Goal: Check status

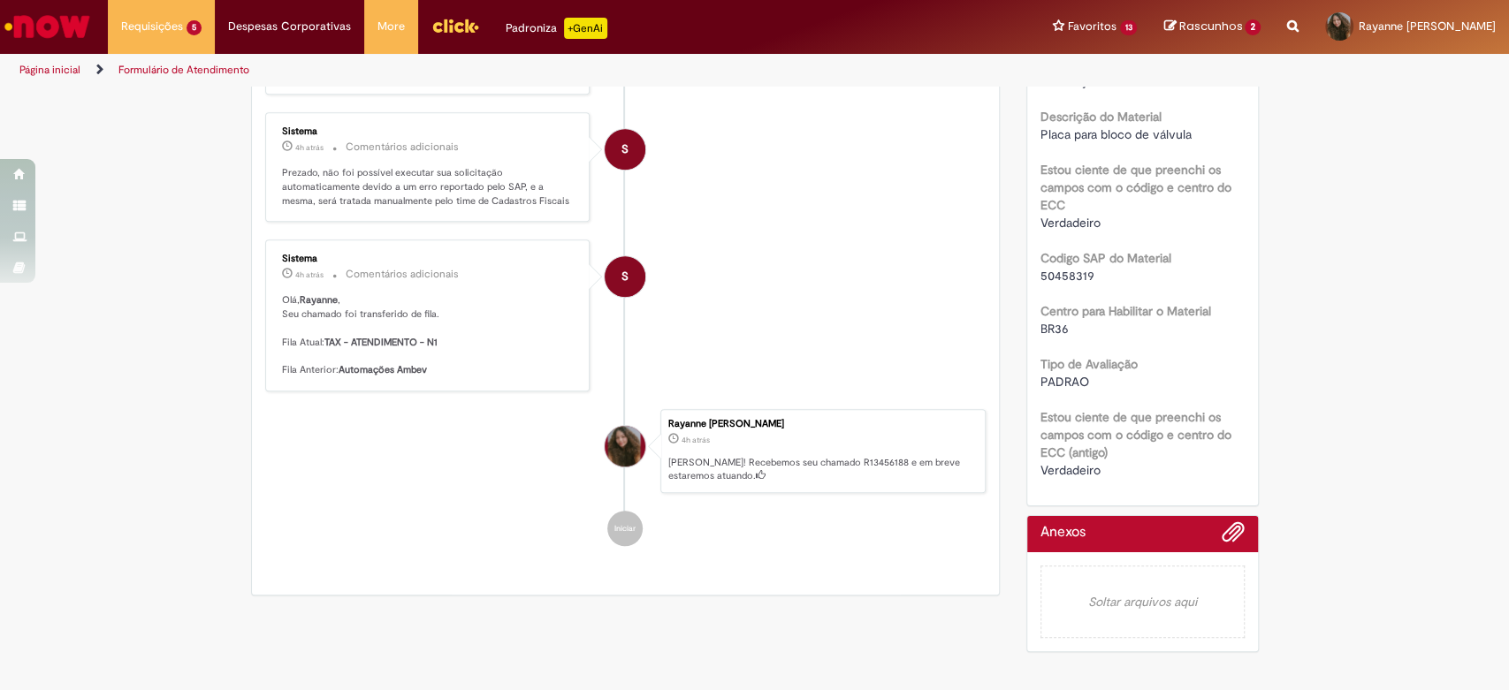
scroll to position [606, 0]
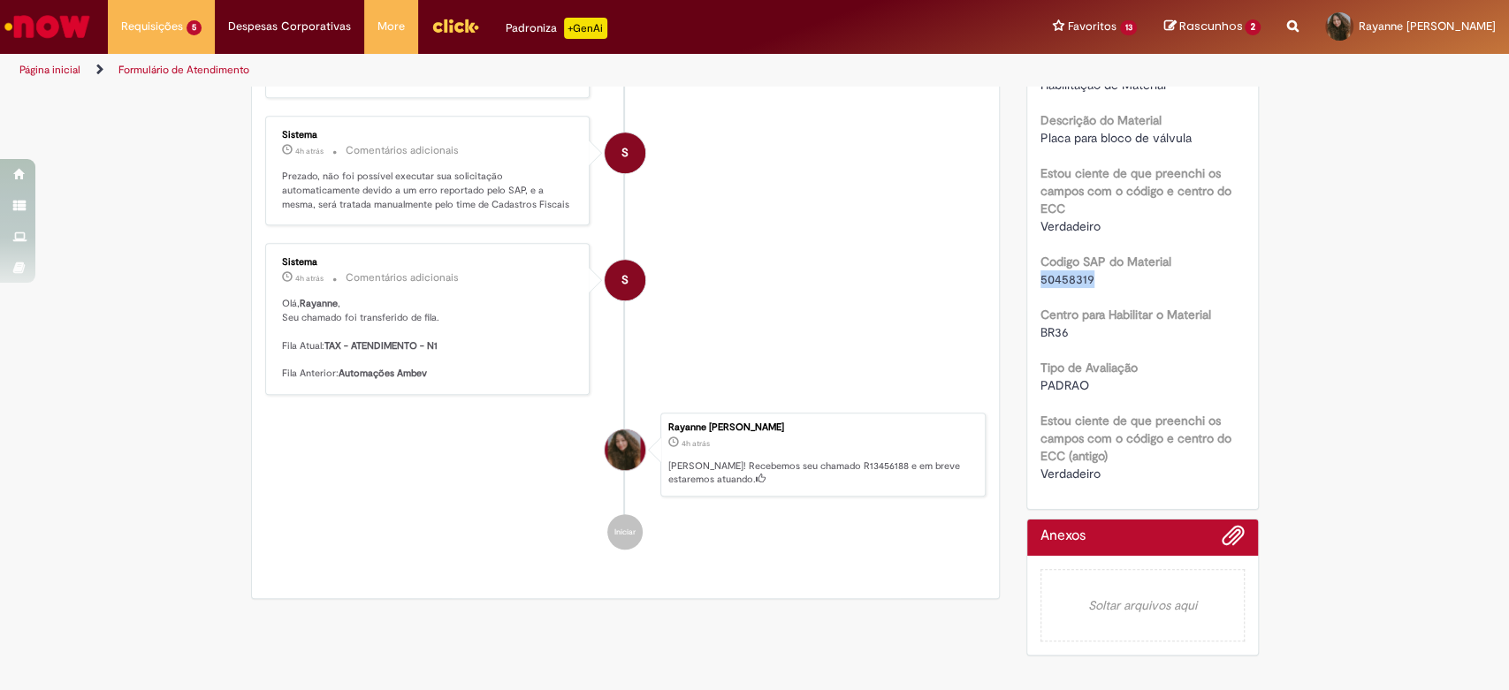
drag, startPoint x: 1087, startPoint y: 275, endPoint x: 1030, endPoint y: 274, distance: 57.5
click at [1030, 274] on div "Número R13456188 Status Pendente Usuário Criação 4h atrás 4 horas atrás Conclus…" at bounding box center [1142, 90] width 231 height 837
copy span "50458319"
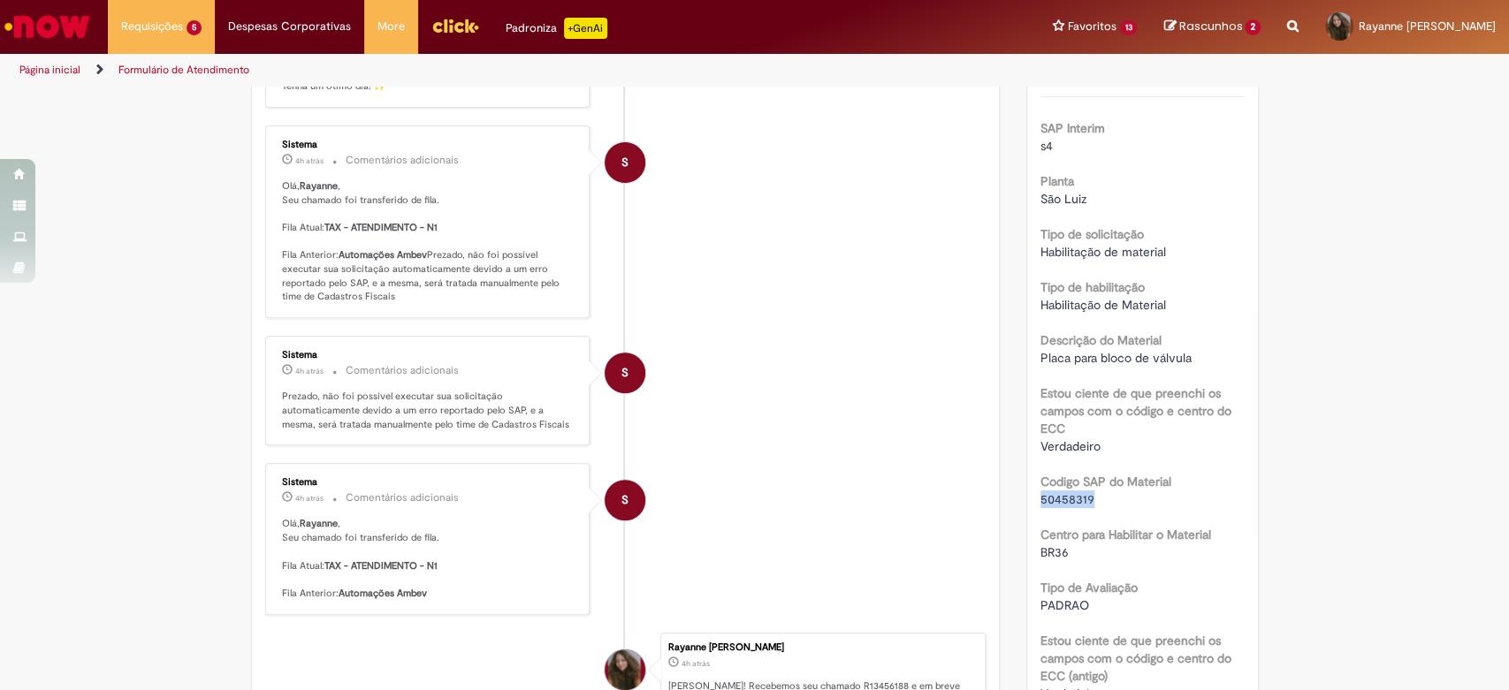
scroll to position [422, 0]
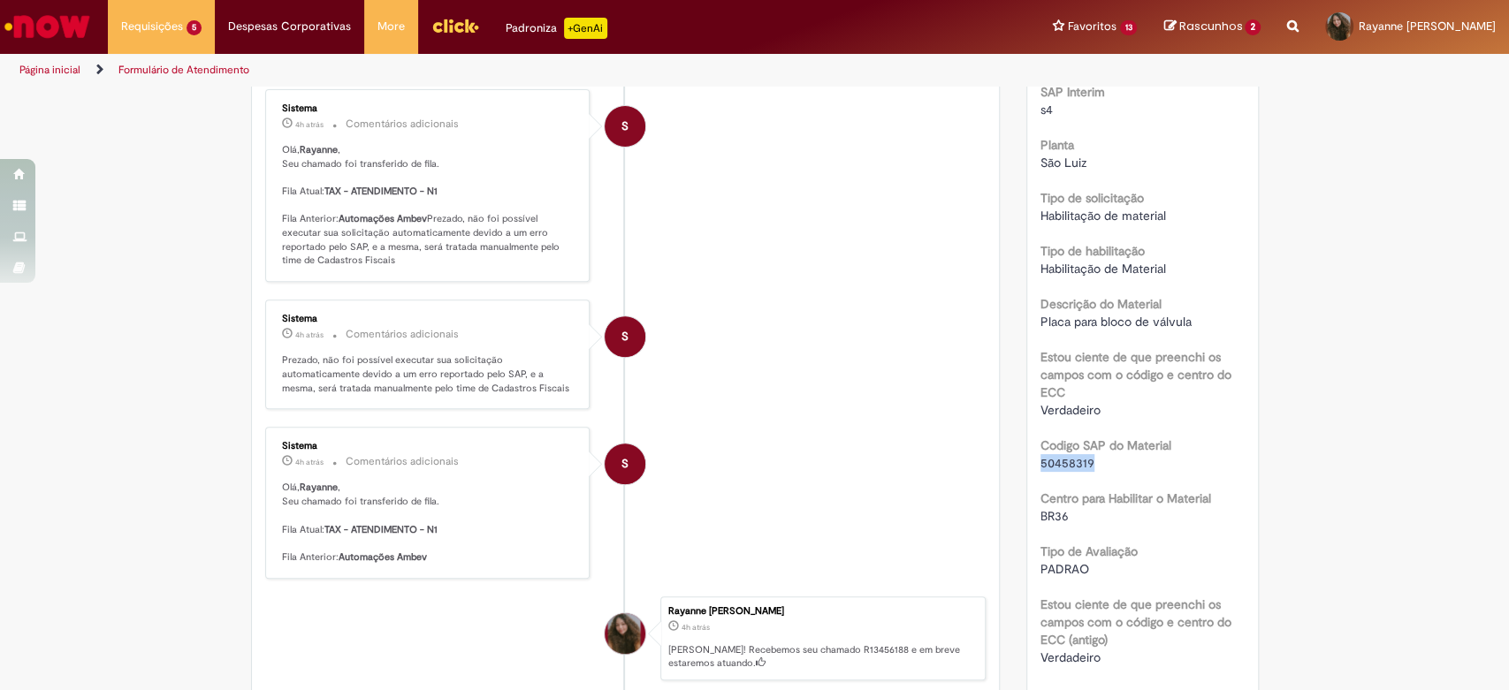
copy span "50458319"
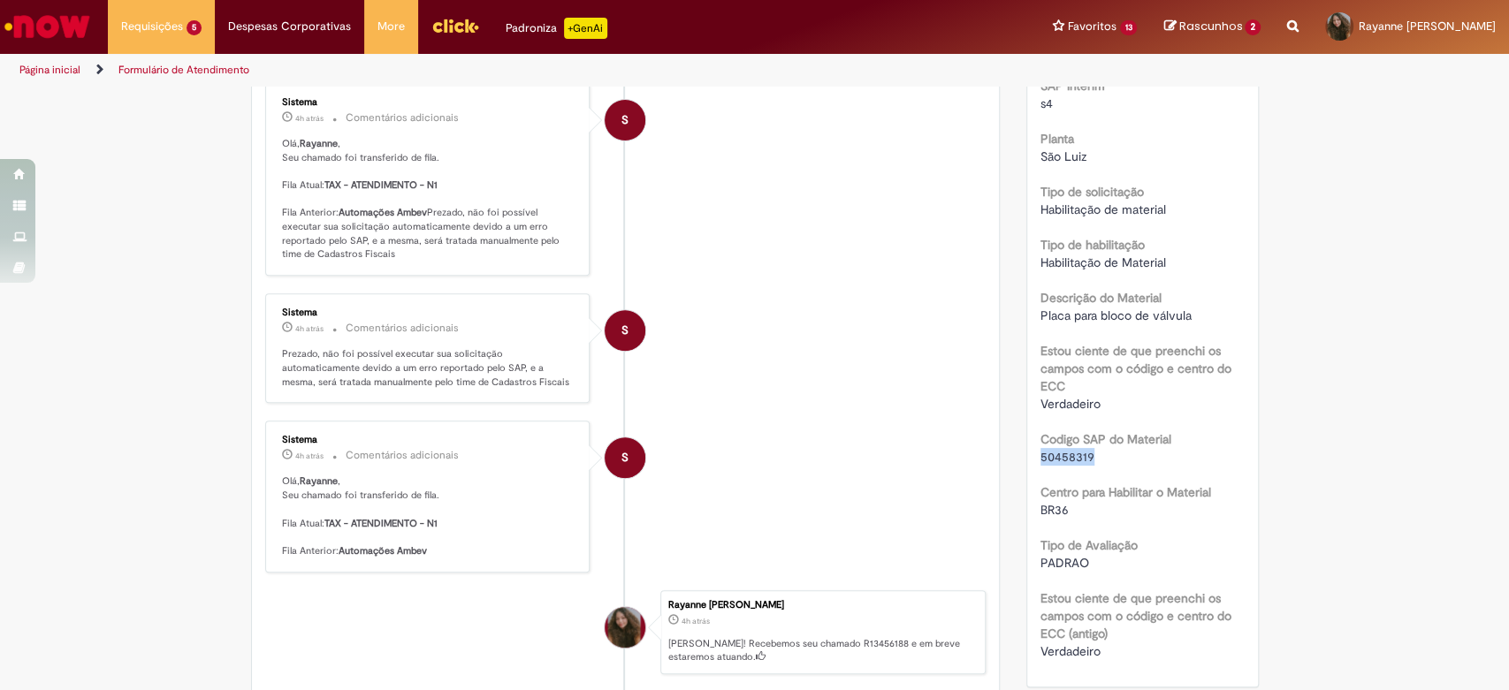
scroll to position [714, 0]
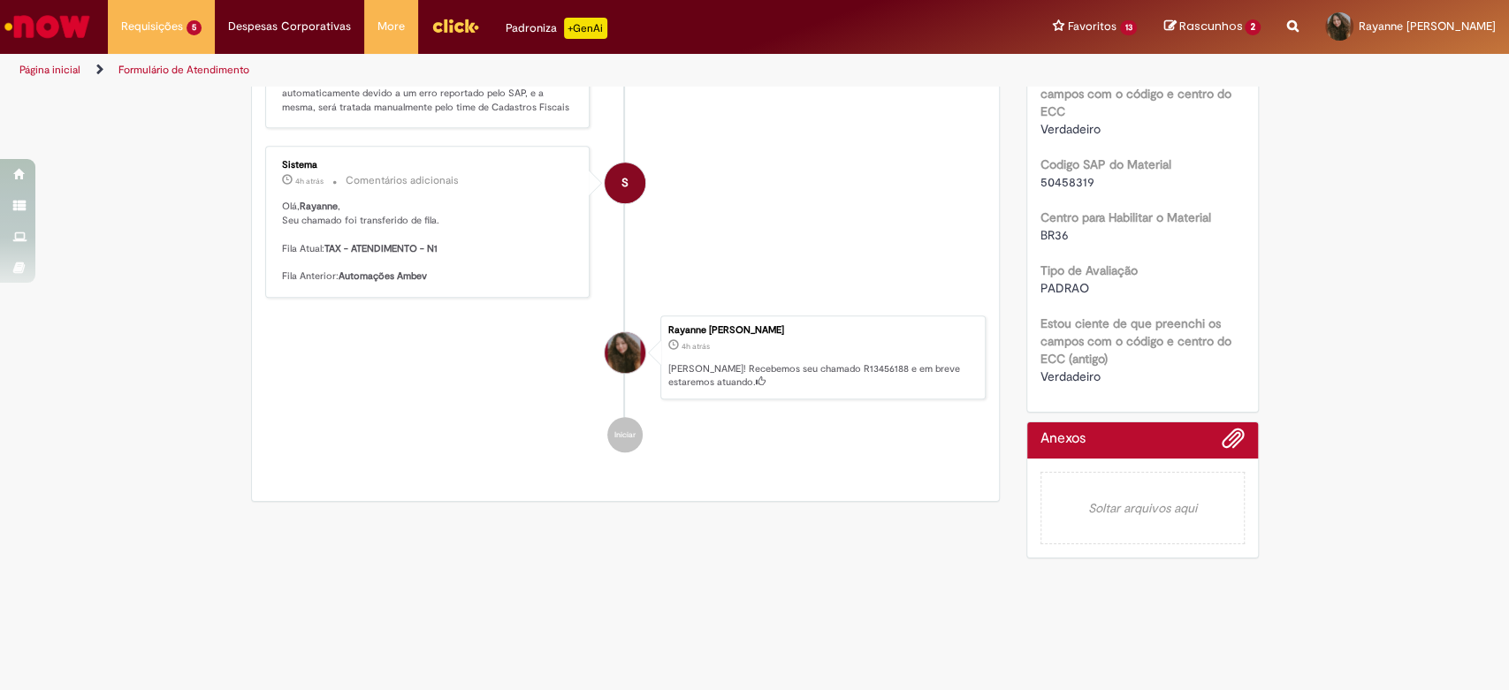
click at [775, 336] on div "Rayanne [PERSON_NAME]" at bounding box center [822, 330] width 308 height 11
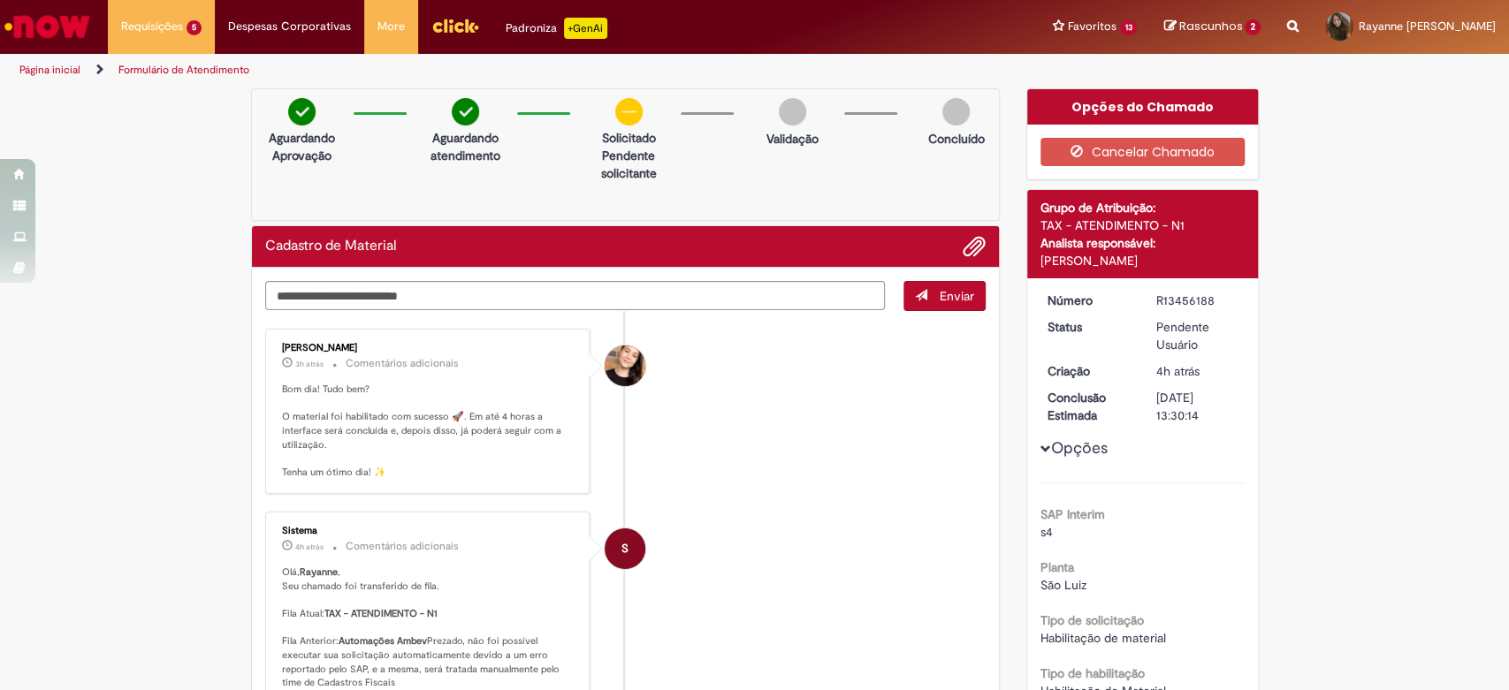
click at [374, 618] on b "TAX - ATENDIMENTO - N1" at bounding box center [380, 613] width 113 height 13
click at [521, 618] on p "Olá, Rayanne , Seu chamado foi transferido de fila. Fila Atual: TAX - ATENDIMEN…" at bounding box center [429, 628] width 294 height 125
click at [704, 393] on li "[PERSON_NAME] 3h atrás 3 horas atrás Comentários adicionais Bom dia! Tudo bem? …" at bounding box center [625, 411] width 721 height 165
click at [804, 394] on li "[PERSON_NAME] 3h atrás 3 horas atrás Comentários adicionais Bom dia! Tudo bem? …" at bounding box center [625, 411] width 721 height 165
